Goal: Task Accomplishment & Management: Use online tool/utility

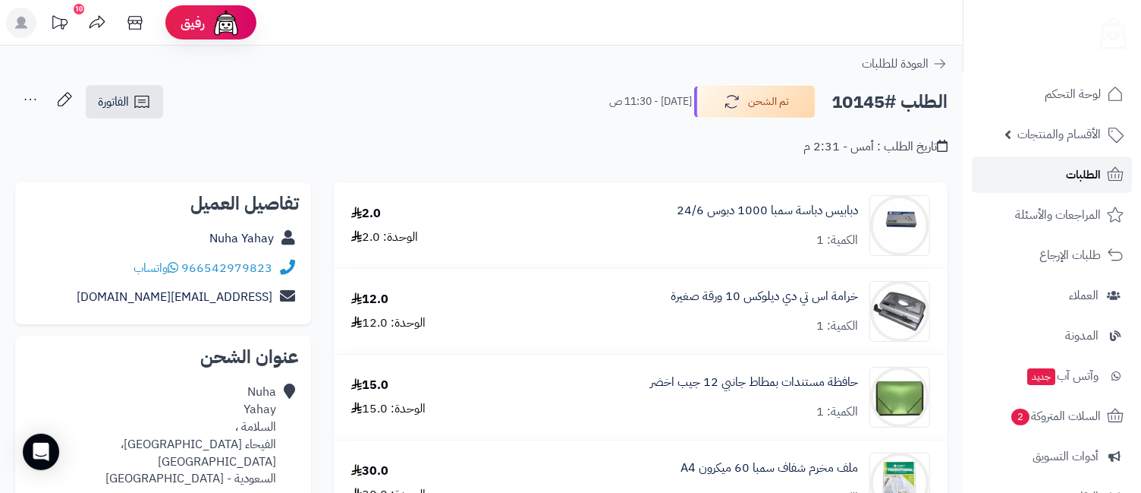
click at [1091, 177] on span "الطلبات" at bounding box center [1083, 174] width 35 height 21
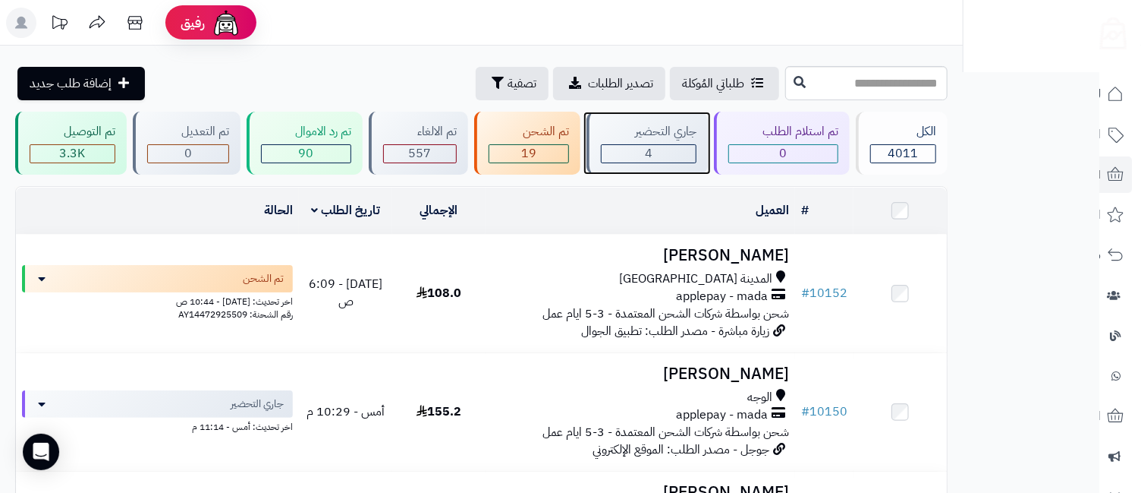
click at [651, 135] on div "جاري التحضير" at bounding box center [649, 131] width 96 height 17
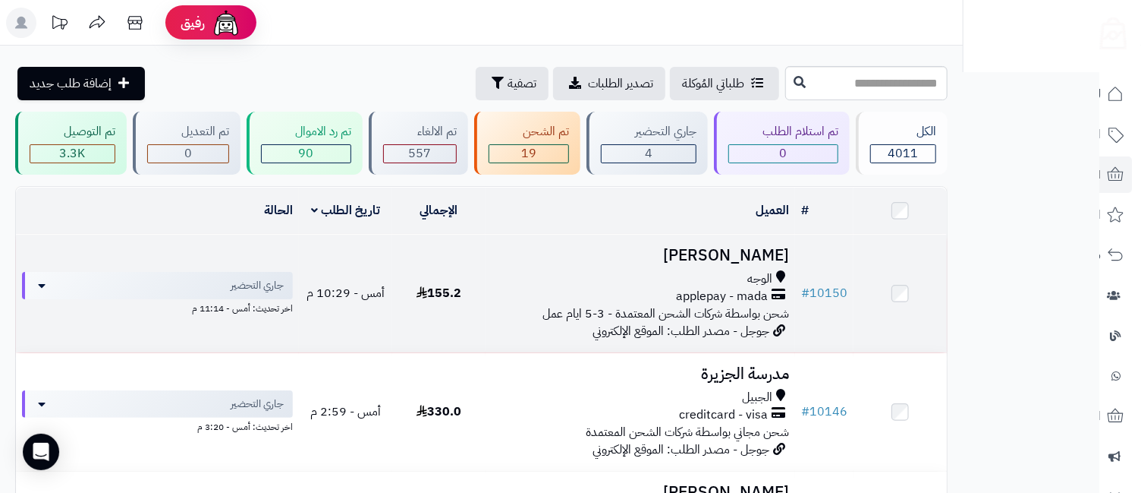
scroll to position [364, 0]
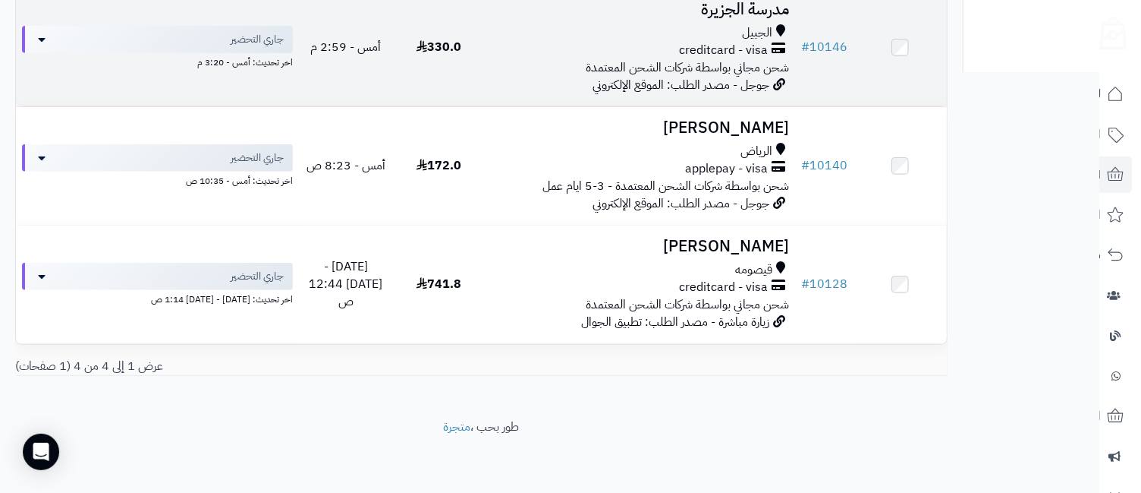
click at [735, 24] on div "الجبيل" at bounding box center [641, 32] width 298 height 17
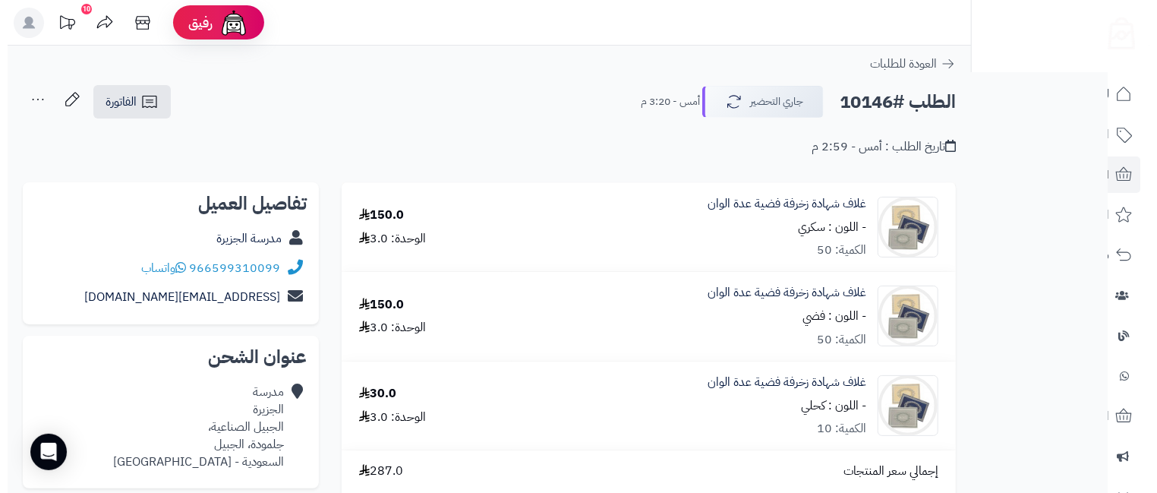
scroll to position [337, 0]
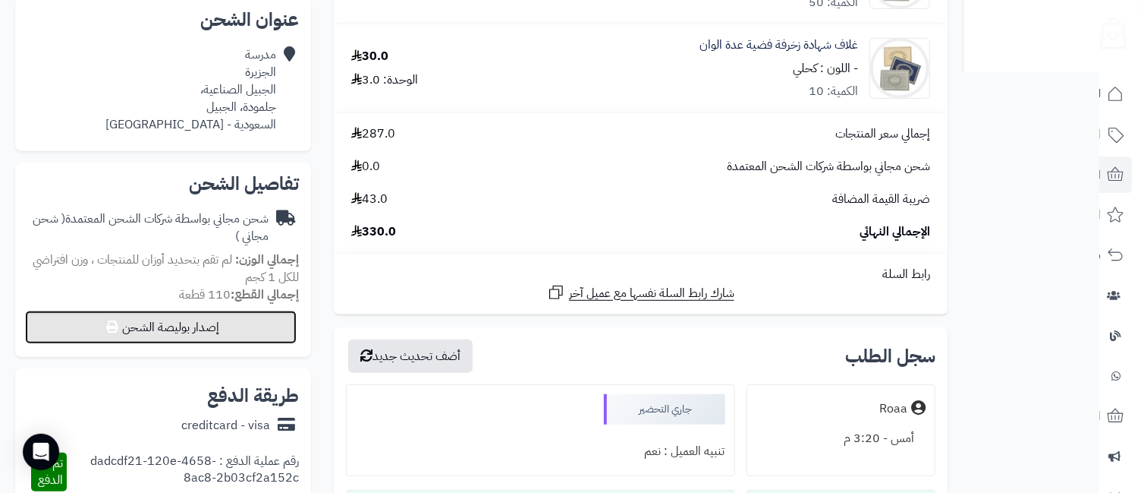
click at [219, 319] on button "إصدار بوليصة الشحن" at bounding box center [161, 326] width 272 height 33
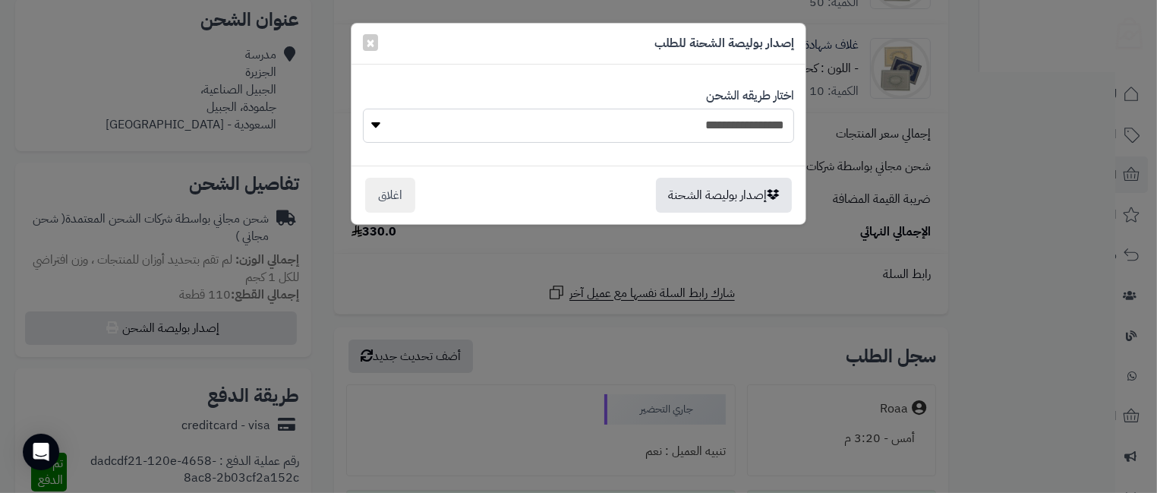
click at [714, 118] on select "**********" at bounding box center [578, 126] width 431 height 34
select select "*******"
click at [363, 109] on select "**********" at bounding box center [578, 126] width 431 height 34
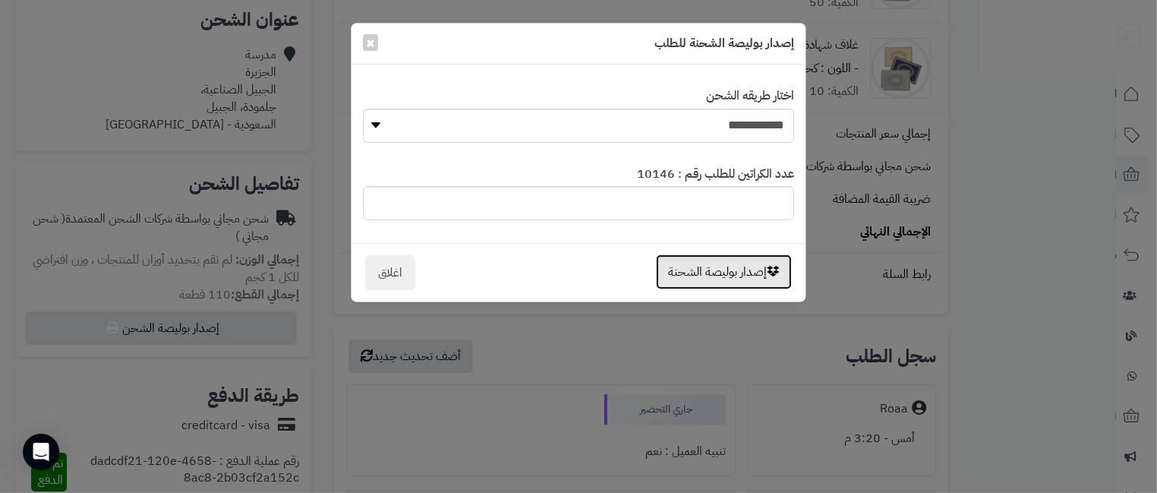
click at [733, 262] on button "إصدار بوليصة الشحنة" at bounding box center [724, 271] width 136 height 35
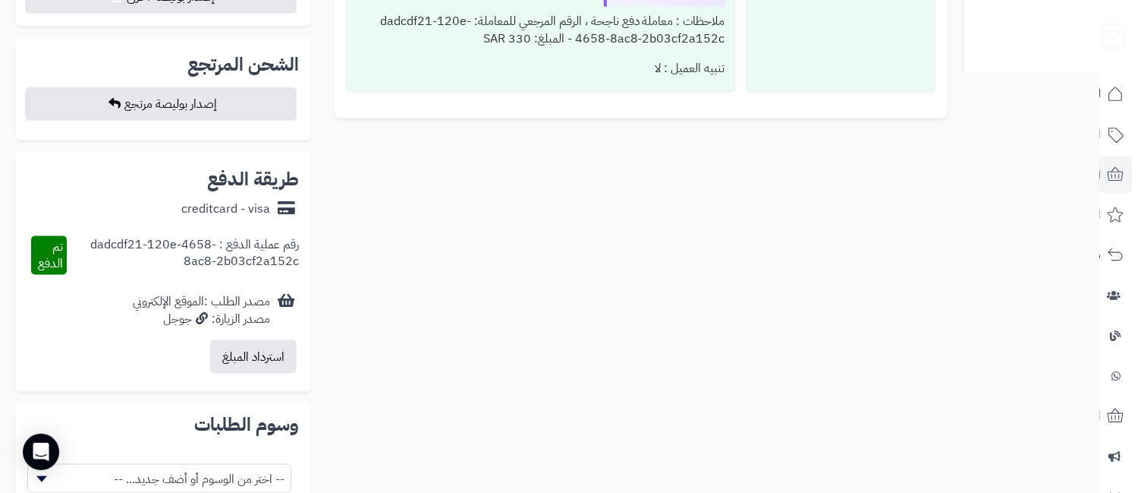
scroll to position [674, 0]
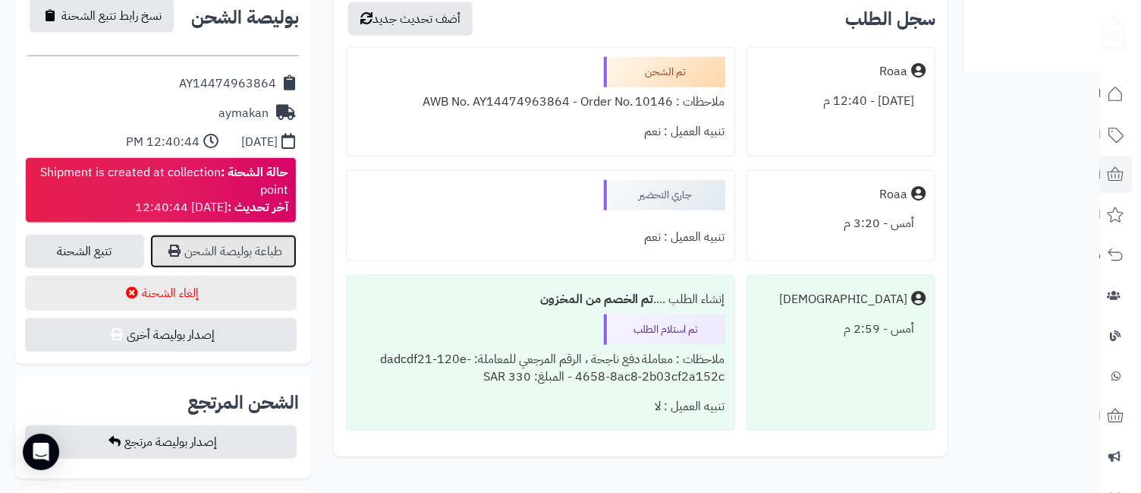
click at [263, 251] on link "طباعة بوليصة الشحن" at bounding box center [223, 250] width 146 height 33
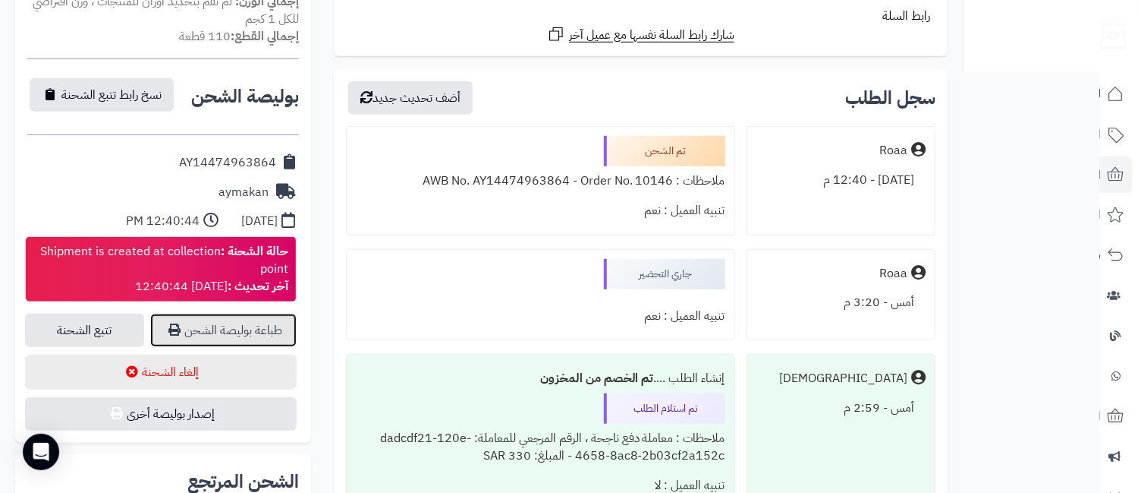
scroll to position [0, 0]
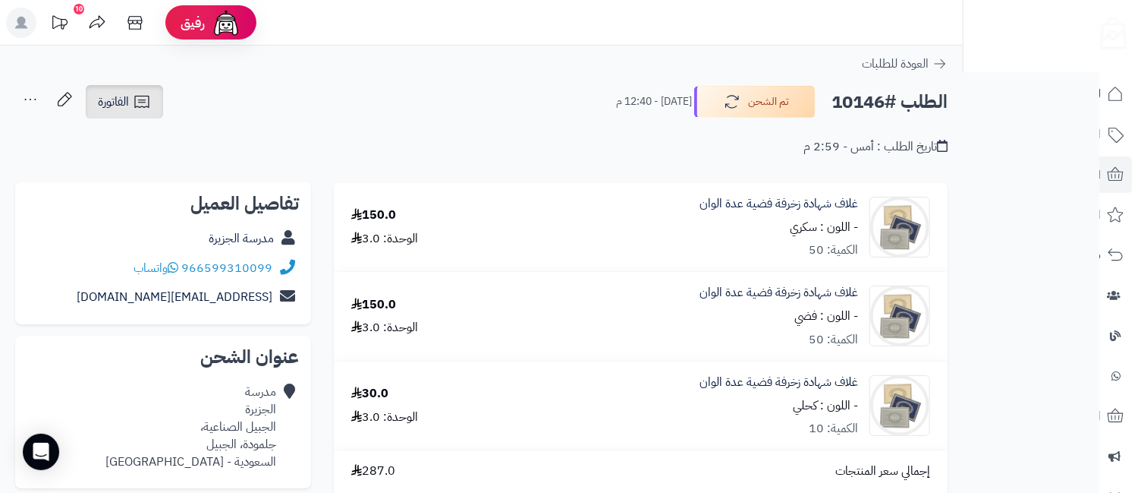
click at [133, 109] on link "الفاتورة" at bounding box center [124, 101] width 77 height 33
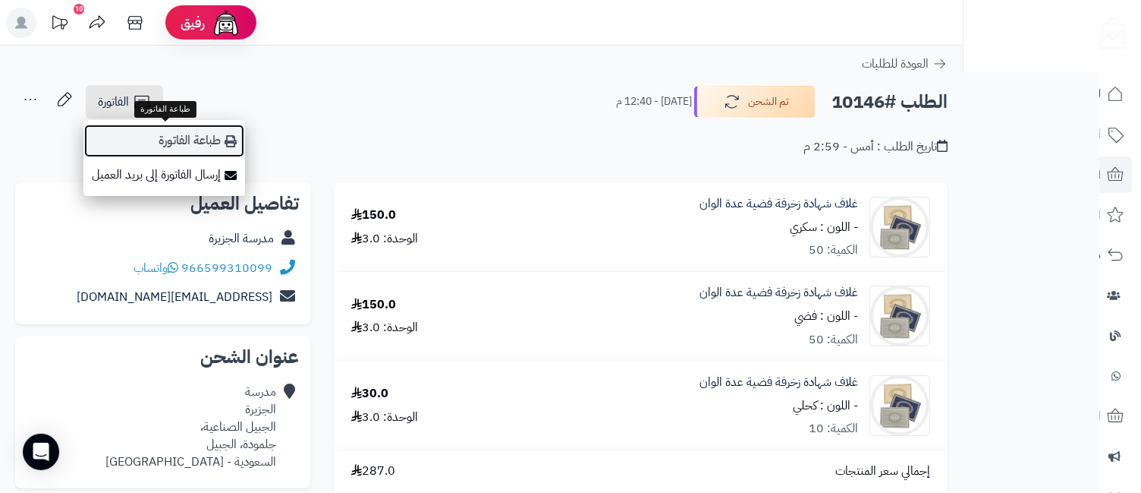
click at [181, 127] on link "طباعة الفاتورة" at bounding box center [164, 141] width 162 height 34
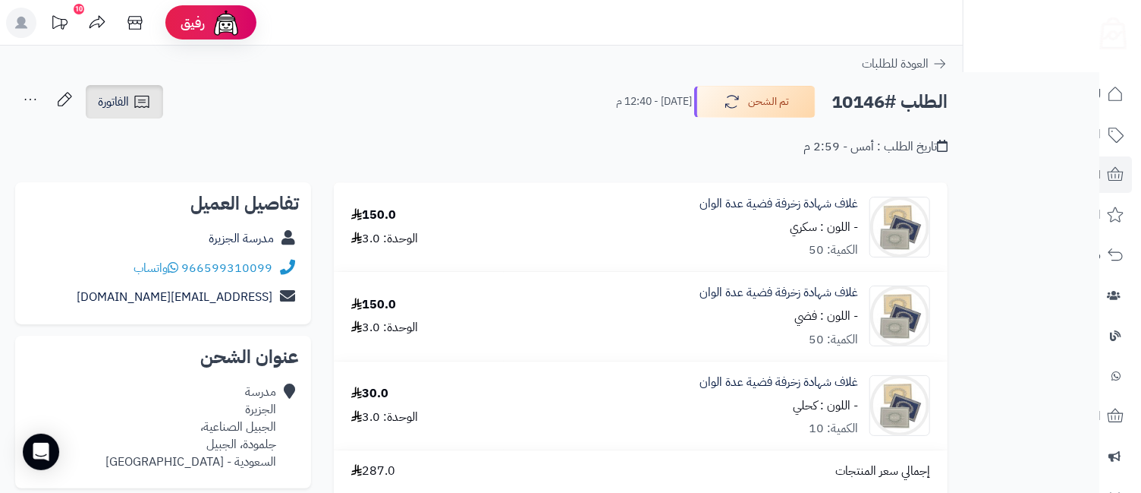
click at [121, 101] on span "الفاتورة" at bounding box center [113, 102] width 31 height 18
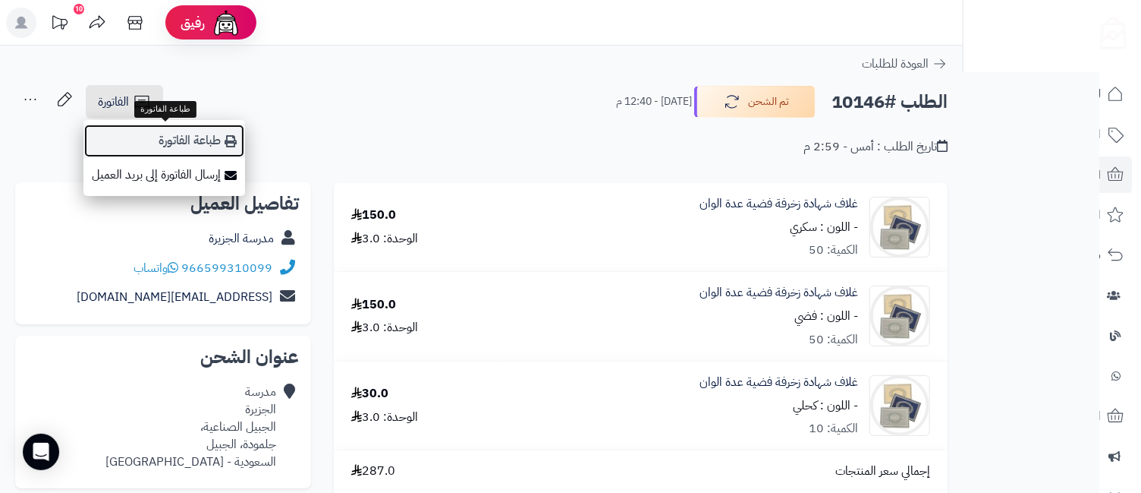
click at [178, 142] on link "طباعة الفاتورة" at bounding box center [164, 141] width 162 height 34
